Goal: Transaction & Acquisition: Purchase product/service

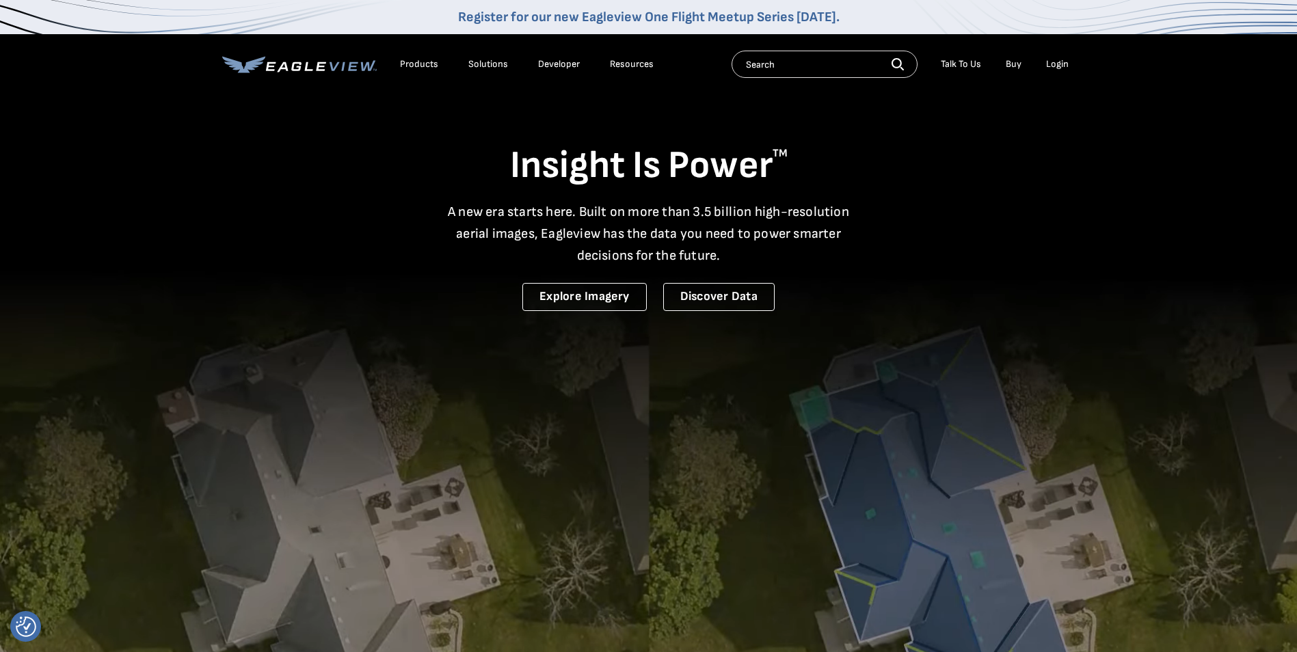
click at [1057, 61] on div "Login" at bounding box center [1057, 64] width 23 height 12
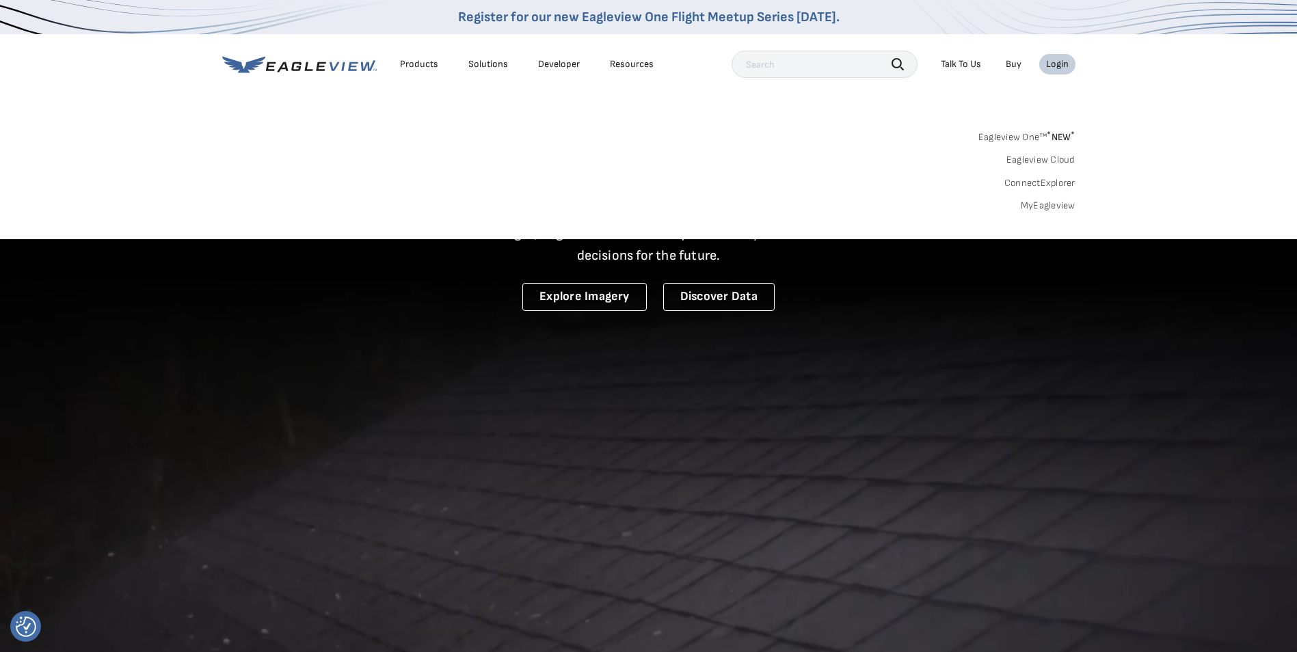
click at [1059, 202] on link "MyEagleview" at bounding box center [1048, 206] width 55 height 12
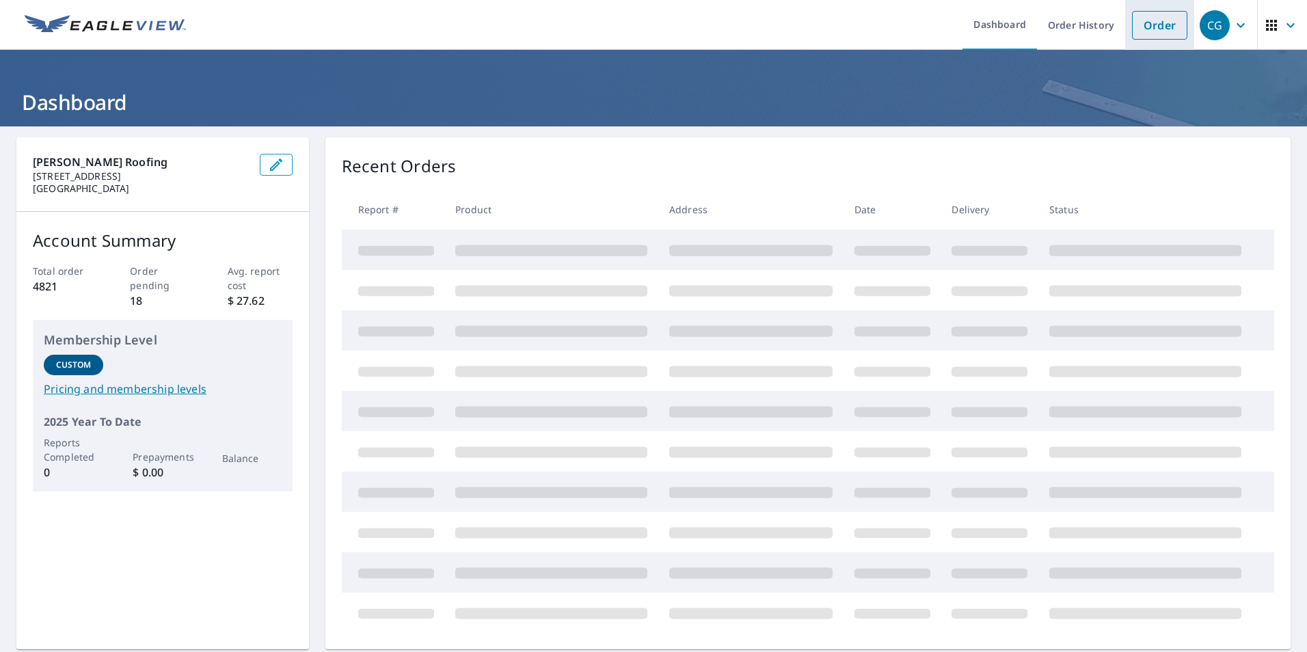
click at [1154, 31] on link "Order" at bounding box center [1159, 25] width 55 height 29
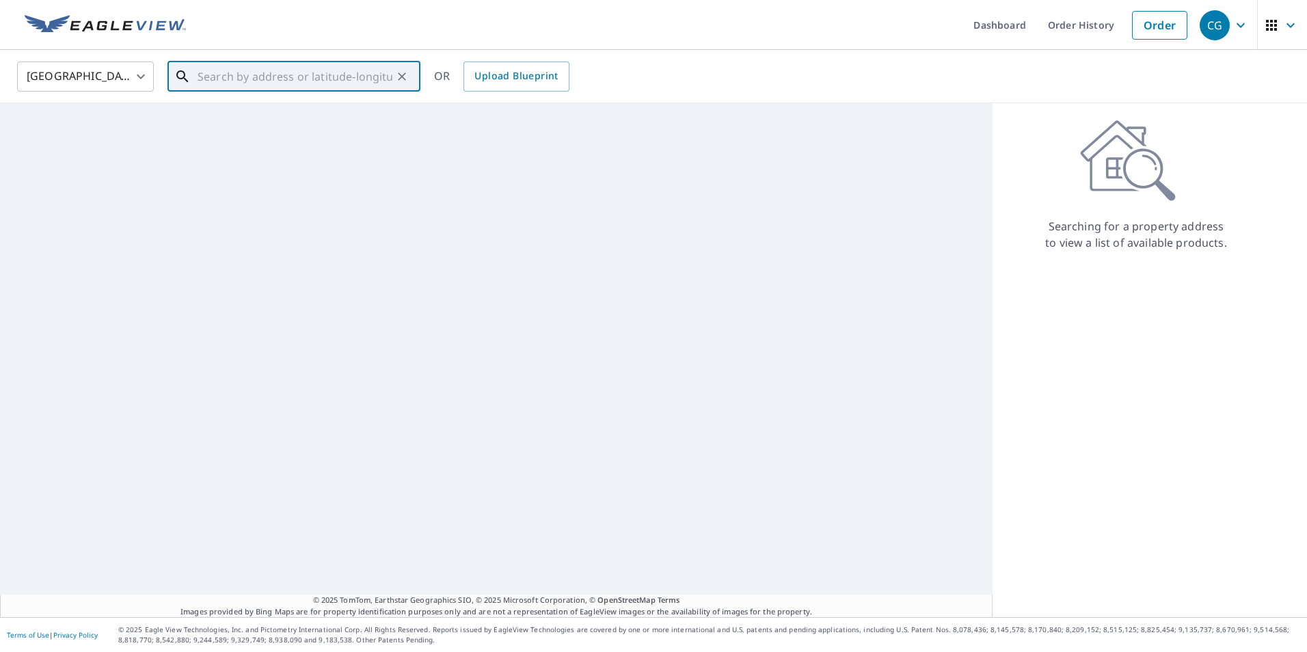
click at [263, 67] on input "text" at bounding box center [295, 76] width 195 height 38
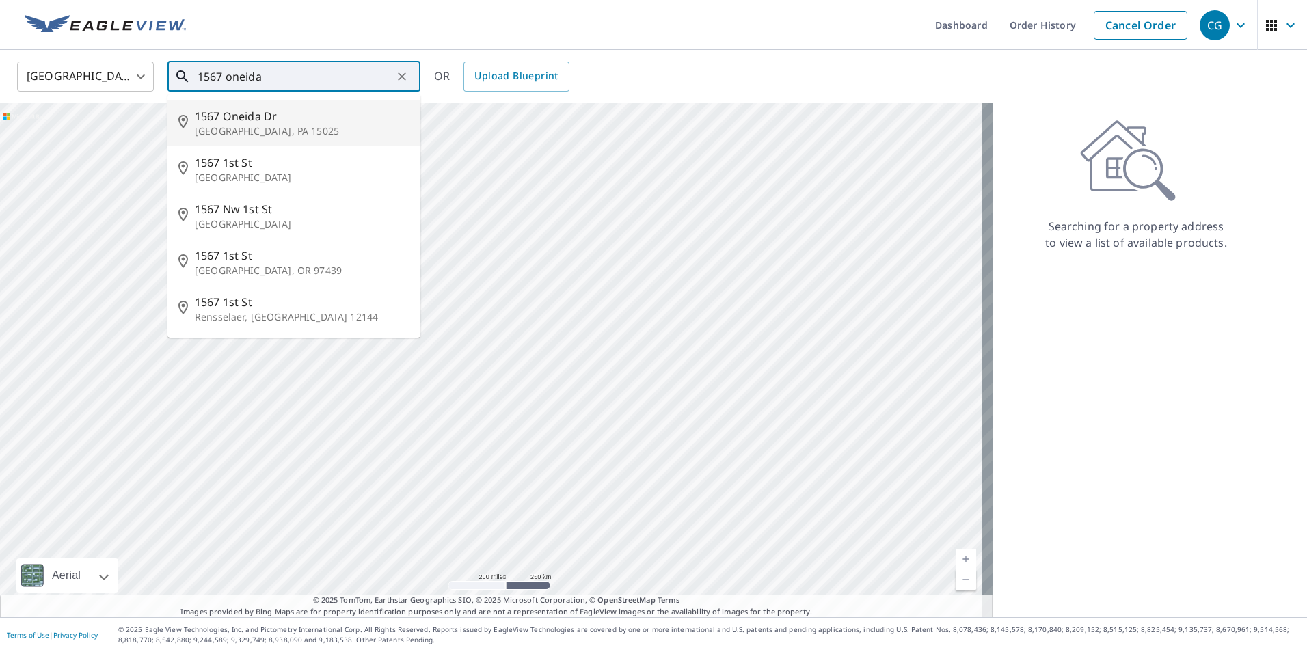
click at [262, 130] on p "[GEOGRAPHIC_DATA], PA 15025" at bounding box center [302, 131] width 215 height 14
type input "1567 Oneida Dr [PERSON_NAME], PA 15025"
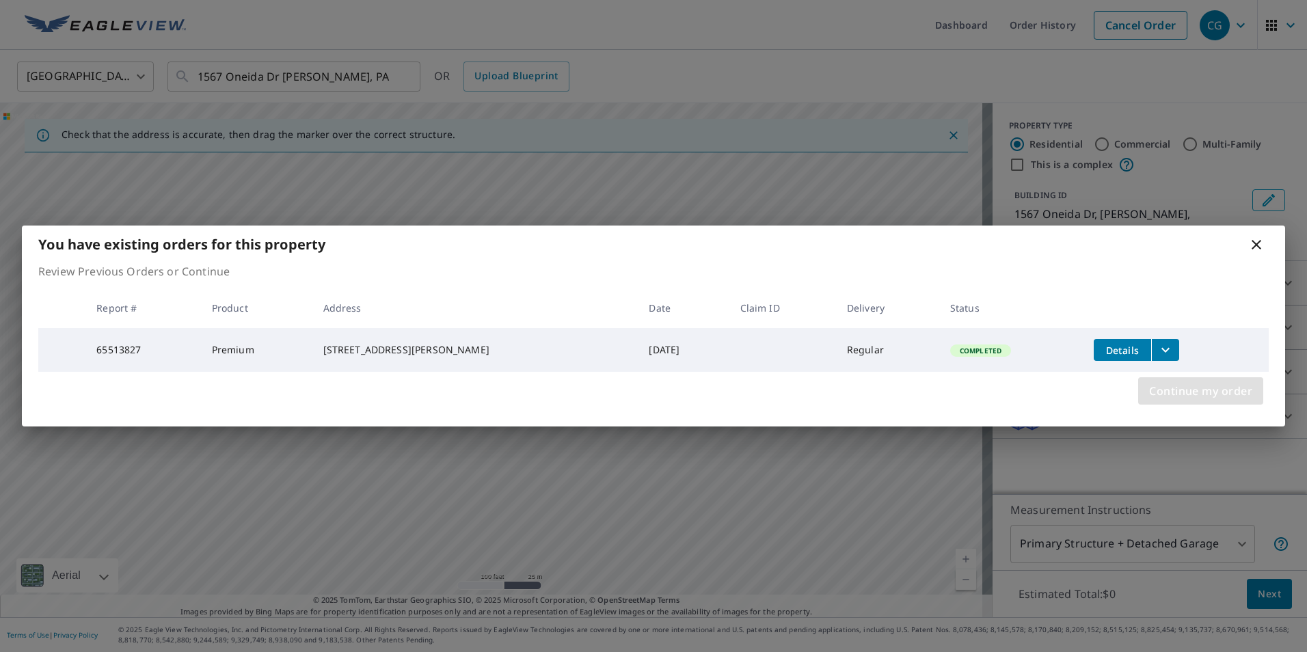
click at [1173, 399] on span "Continue my order" at bounding box center [1201, 391] width 103 height 19
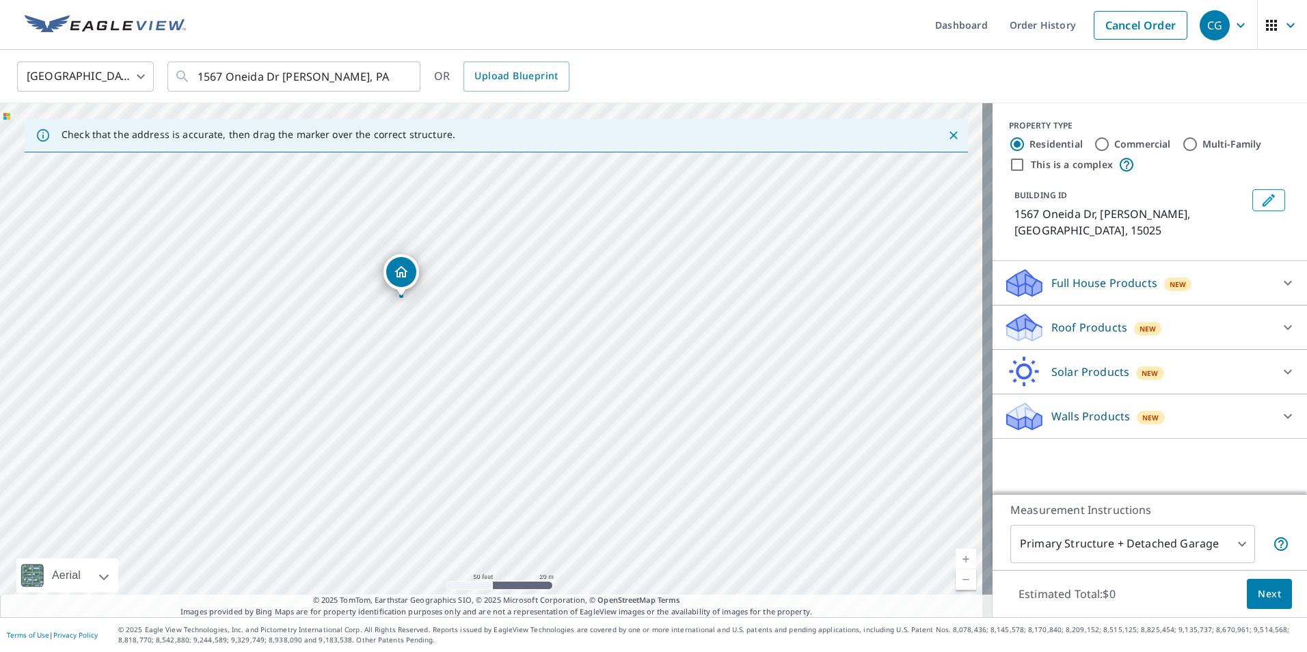
click at [1072, 319] on p "Roof Products" at bounding box center [1090, 327] width 76 height 16
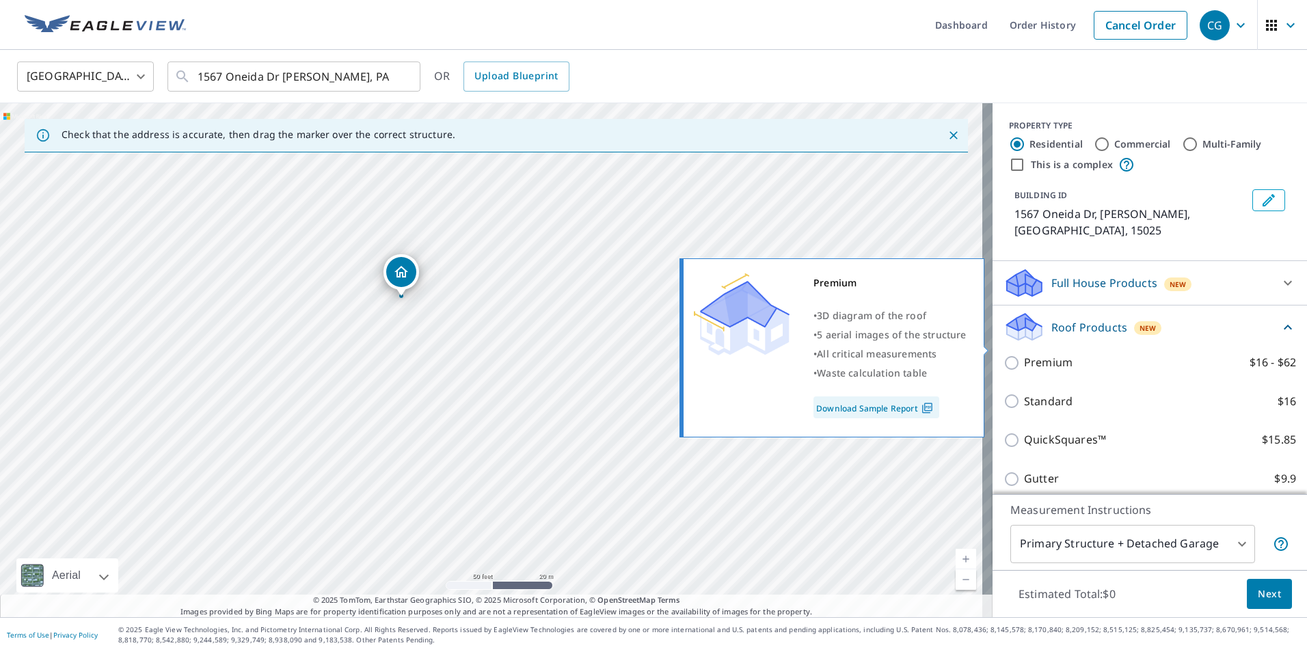
click at [1057, 354] on p "Premium" at bounding box center [1048, 362] width 49 height 17
click at [1024, 355] on input "Premium $16 - $62" at bounding box center [1014, 363] width 21 height 16
checkbox input "true"
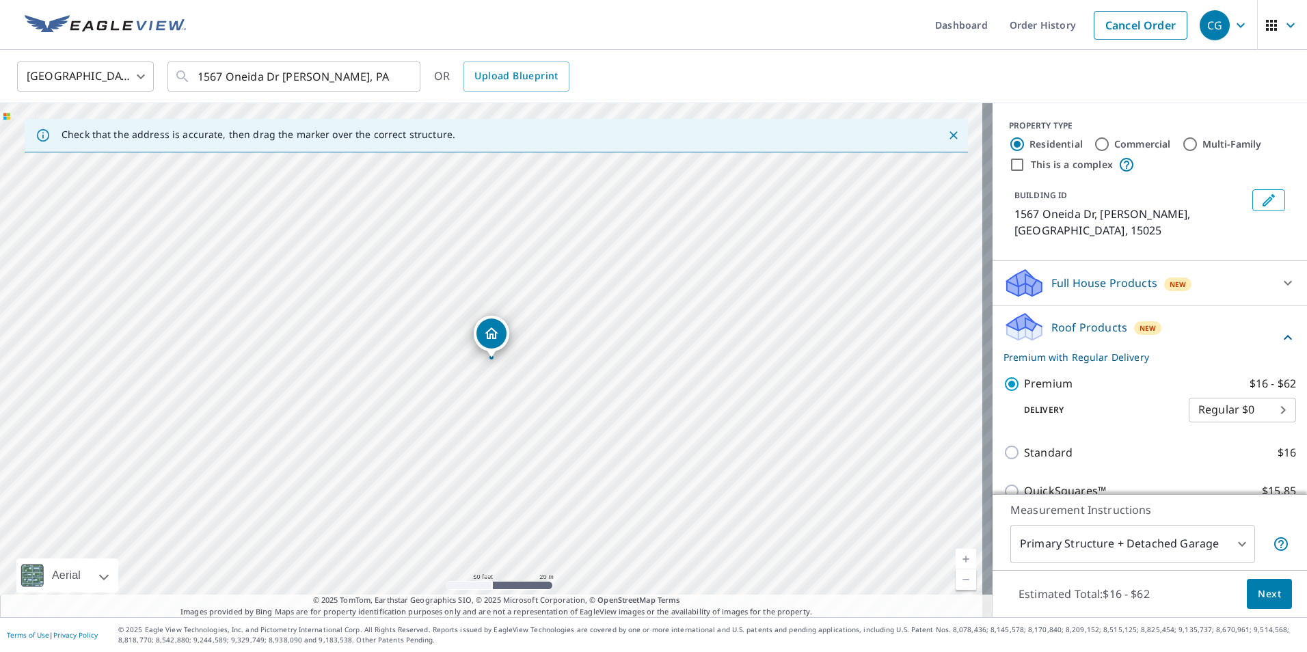
click at [1074, 543] on body "CG CG Dashboard Order History Cancel Order CG [GEOGRAPHIC_DATA] [GEOGRAPHIC_DAT…" at bounding box center [653, 326] width 1307 height 652
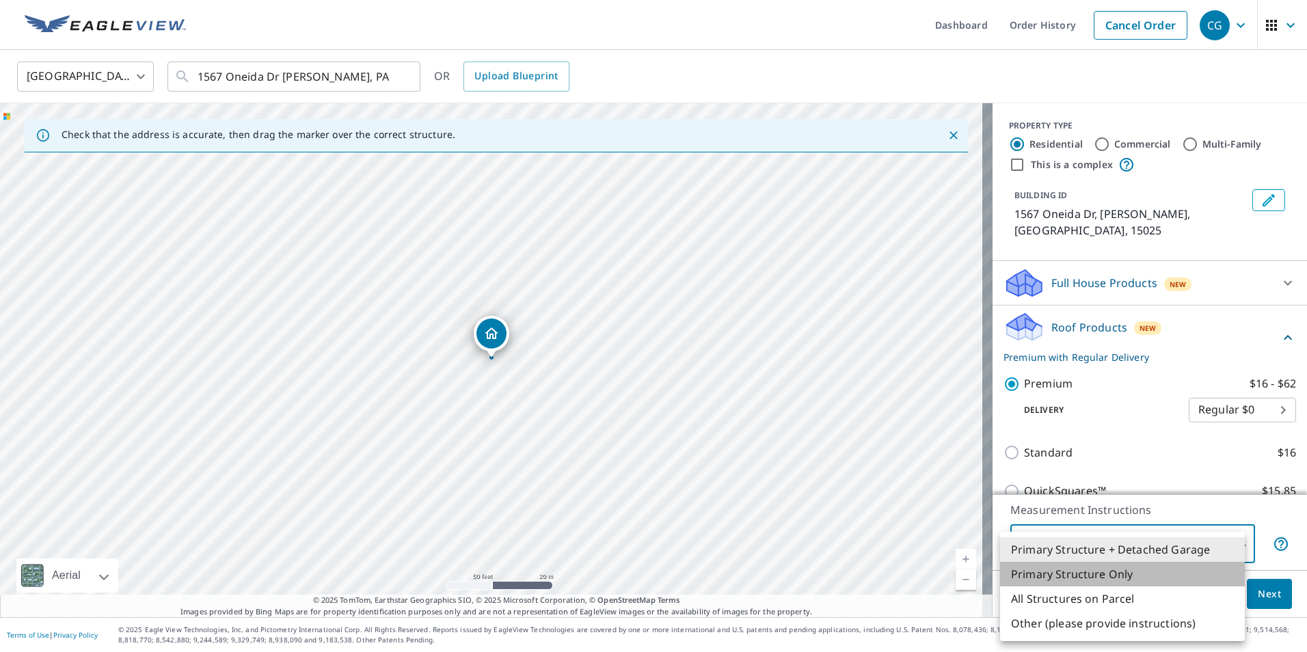
click at [1073, 570] on li "Primary Structure Only" at bounding box center [1122, 574] width 245 height 25
type input "2"
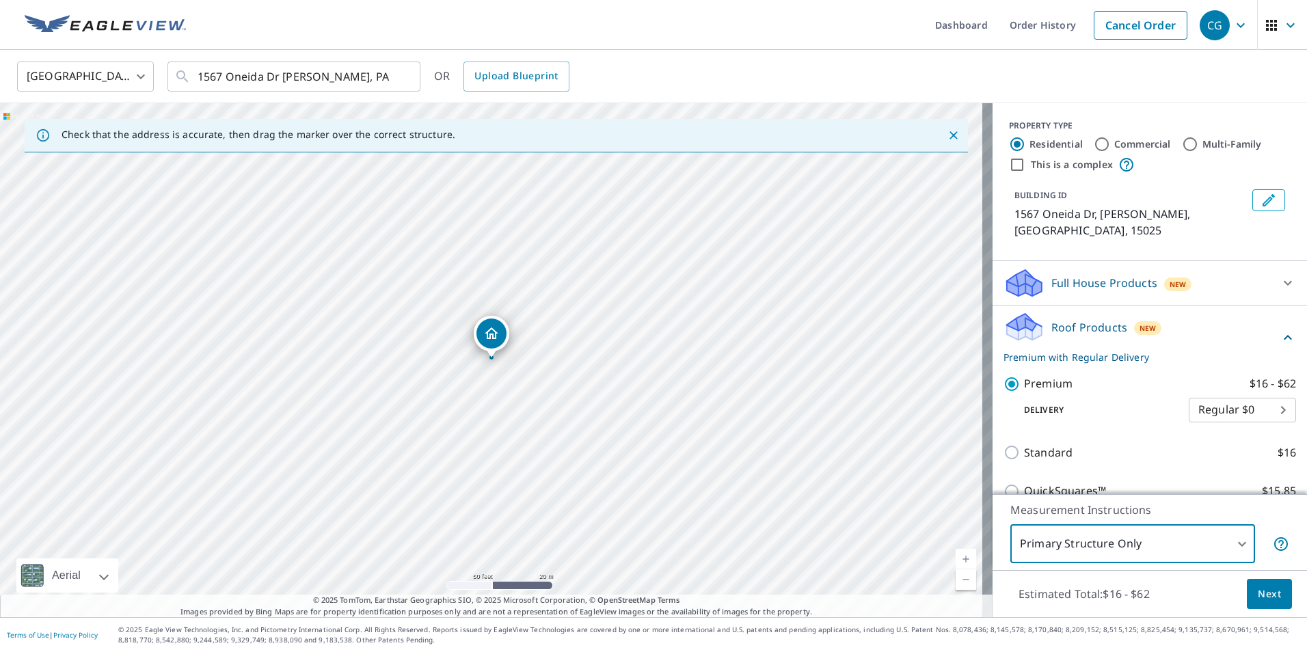
click at [1258, 594] on span "Next" at bounding box center [1269, 594] width 23 height 17
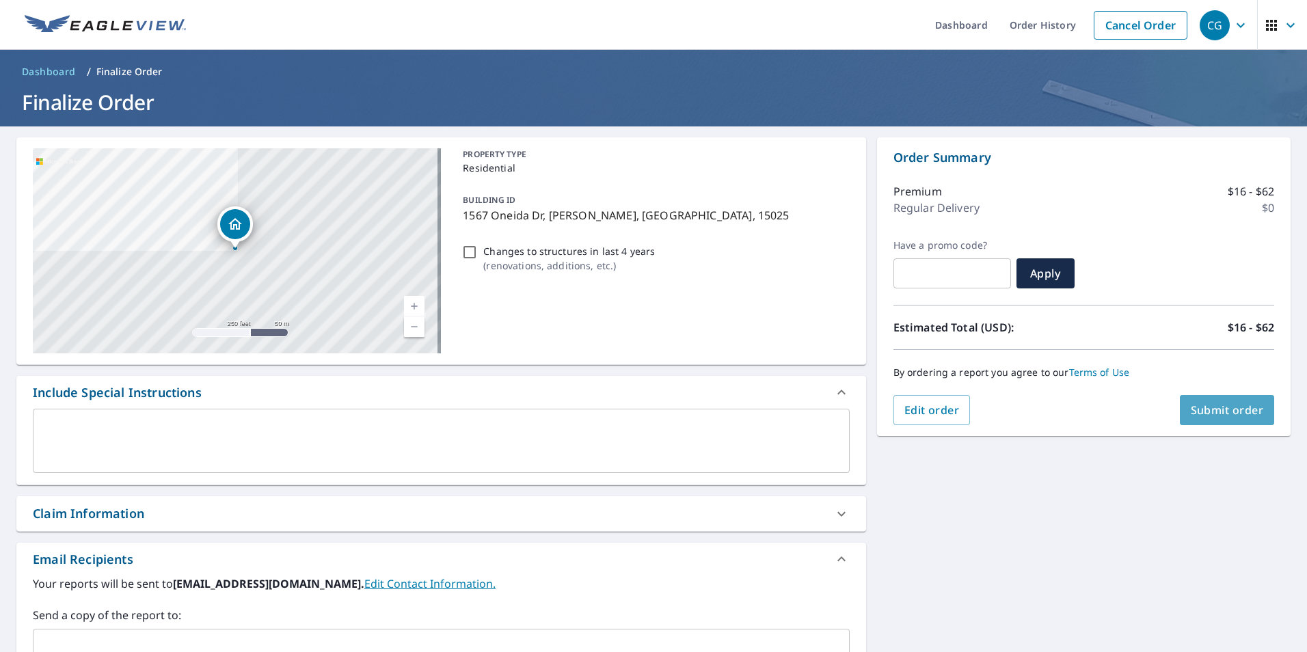
click at [1191, 411] on span "Submit order" at bounding box center [1227, 410] width 73 height 15
checkbox input "true"
